Goal: Task Accomplishment & Management: Manage account settings

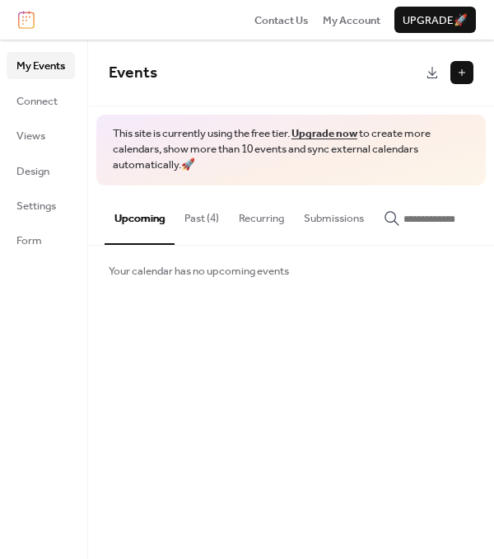
click at [431, 29] on span "Upgrade 🚀" at bounding box center [435, 20] width 65 height 16
click at [348, 21] on span "My Account" at bounding box center [352, 20] width 58 height 16
click at [359, 218] on button "Submissions" at bounding box center [334, 214] width 80 height 58
click at [156, 218] on button "Upcoming" at bounding box center [140, 214] width 70 height 58
click at [40, 93] on span "Connect" at bounding box center [36, 101] width 41 height 16
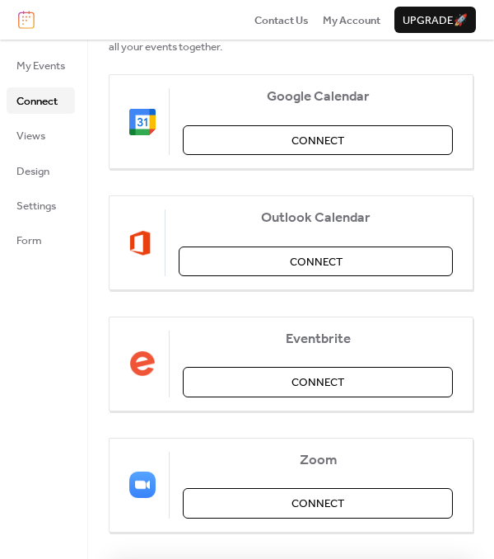
scroll to position [85, 0]
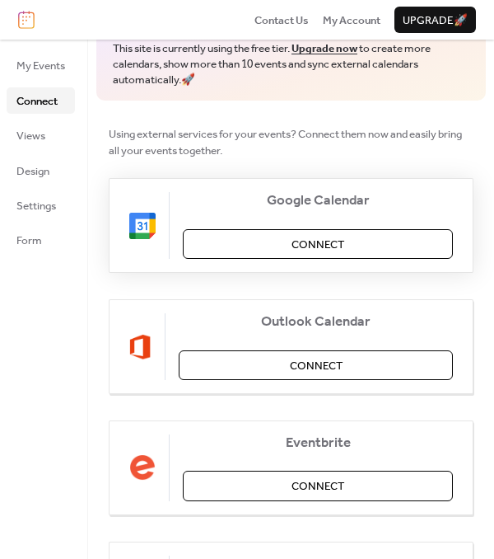
click at [322, 241] on span "Connect" at bounding box center [318, 245] width 53 height 16
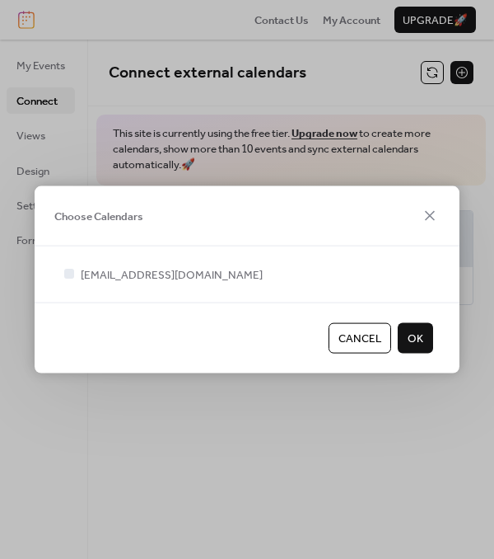
click at [419, 338] on span "OK" at bounding box center [416, 338] width 16 height 16
